Goal: Task Accomplishment & Management: Manage account settings

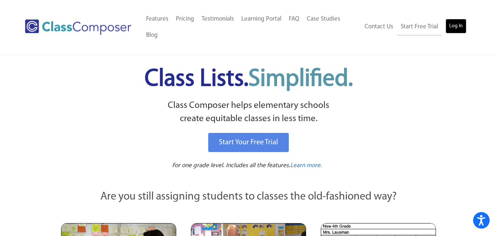
click at [455, 26] on link "Log In" at bounding box center [455, 26] width 21 height 15
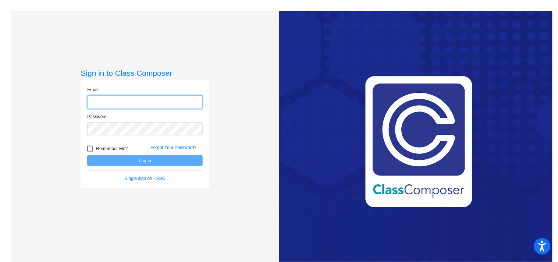
type input "[EMAIL_ADDRESS][DOMAIN_NAME]"
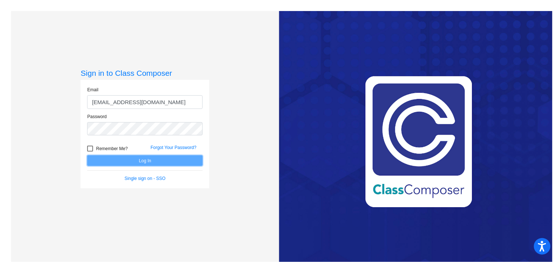
click at [140, 159] on button "Log In" at bounding box center [144, 160] width 115 height 11
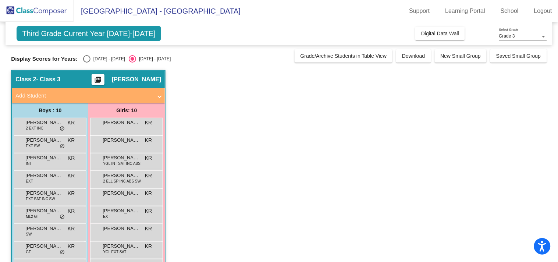
click at [86, 61] on div "Select an option" at bounding box center [86, 58] width 7 height 7
click at [86, 62] on input "[DATE] - [DATE]" at bounding box center [86, 62] width 0 height 0
radio input "true"
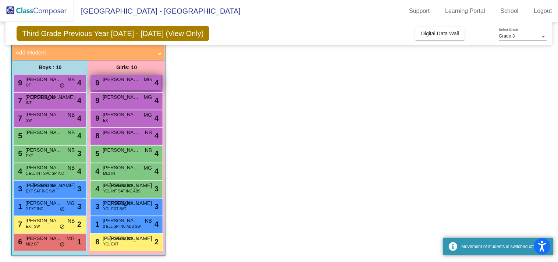
scroll to position [43, 0]
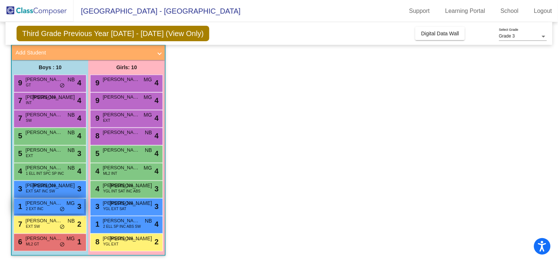
click at [45, 209] on div "1 [PERSON_NAME] 2 EXT INC MG lock do_not_disturb_alt 3" at bounding box center [49, 205] width 70 height 15
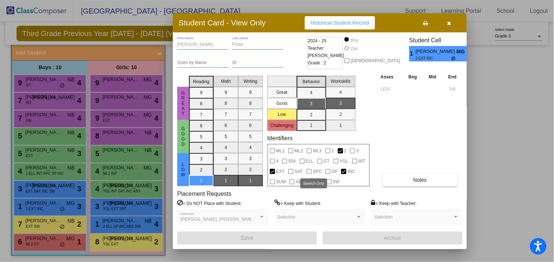
click at [309, 171] on div at bounding box center [309, 171] width 5 height 5
click at [308, 172] on div at bounding box center [309, 171] width 5 height 5
click at [451, 21] on button "button" at bounding box center [449, 22] width 24 height 13
